Goal: Task Accomplishment & Management: Complete application form

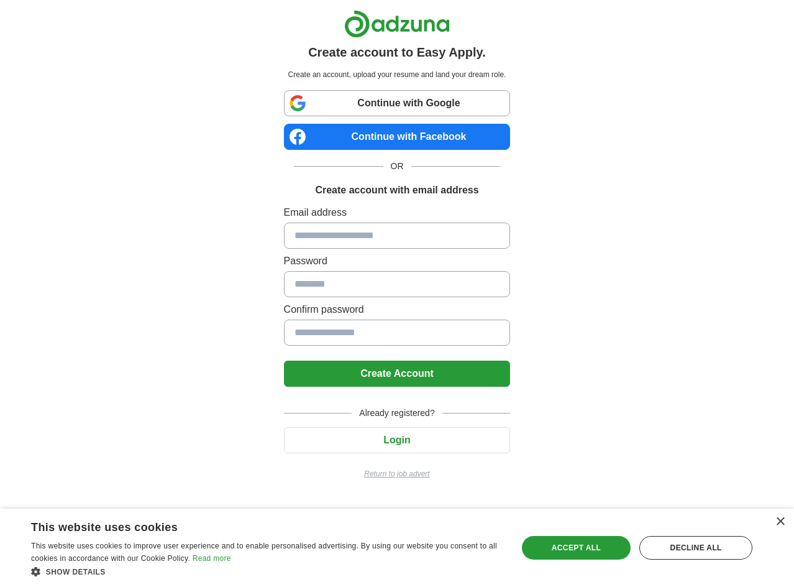
click at [395, 138] on link "Continue with Facebook" at bounding box center [397, 137] width 227 height 26
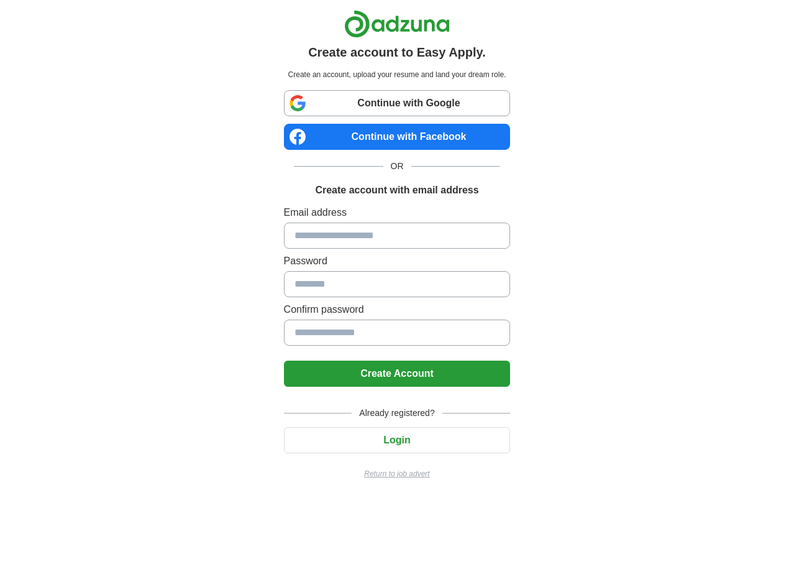
click at [419, 90] on div "Create account to Easy Apply. Create an account, upload your resume and land yo…" at bounding box center [397, 244] width 227 height 469
click at [421, 100] on link "Continue with Google" at bounding box center [397, 103] width 227 height 26
